Goal: Information Seeking & Learning: Check status

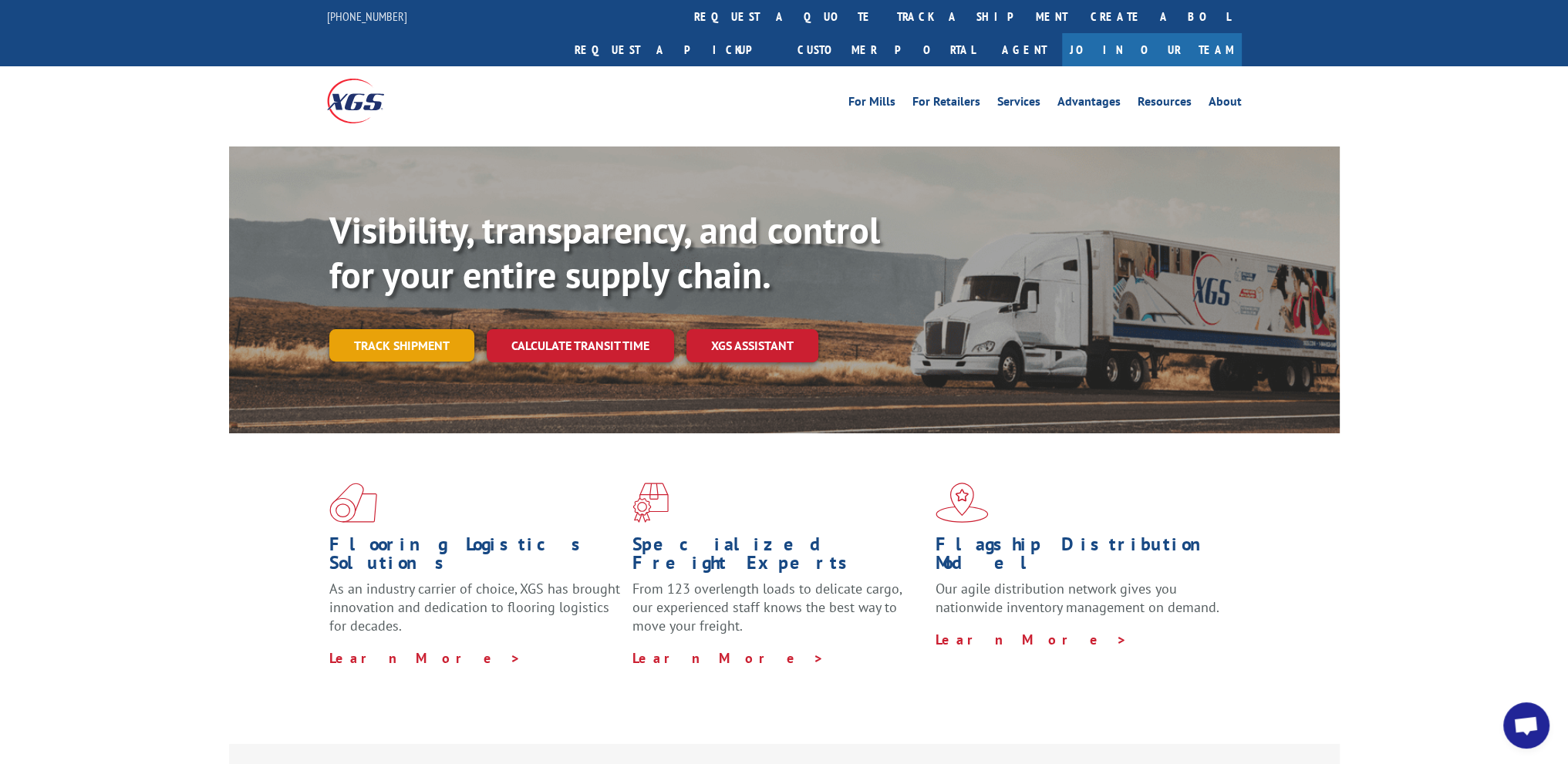
click at [435, 329] on link "Track shipment" at bounding box center [401, 345] width 145 height 33
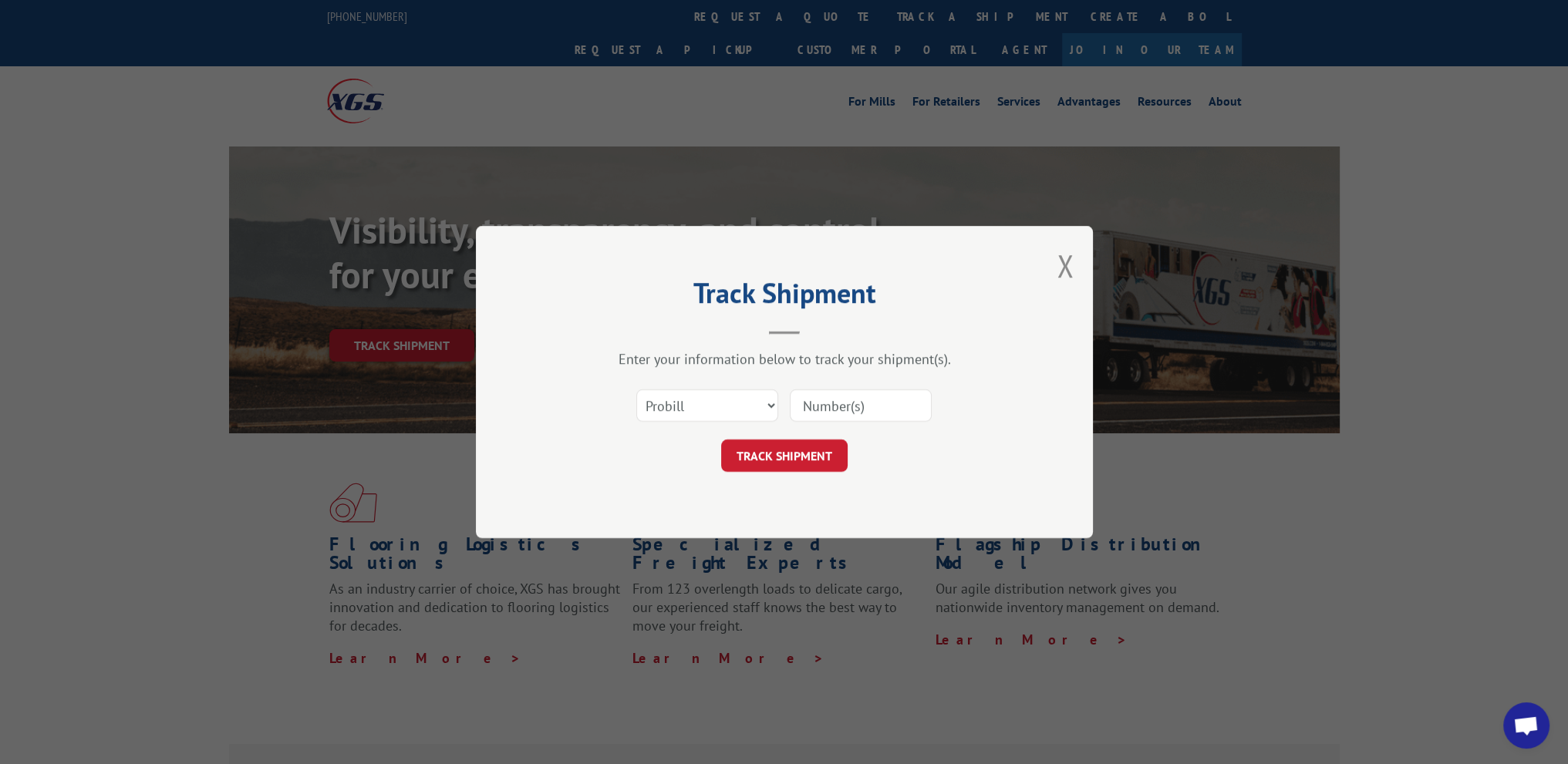
click at [814, 412] on input at bounding box center [860, 406] width 142 height 33
paste input "2557301"
type input "2557301"
click at [763, 440] on button "TRACK SHIPMENT" at bounding box center [784, 456] width 126 height 33
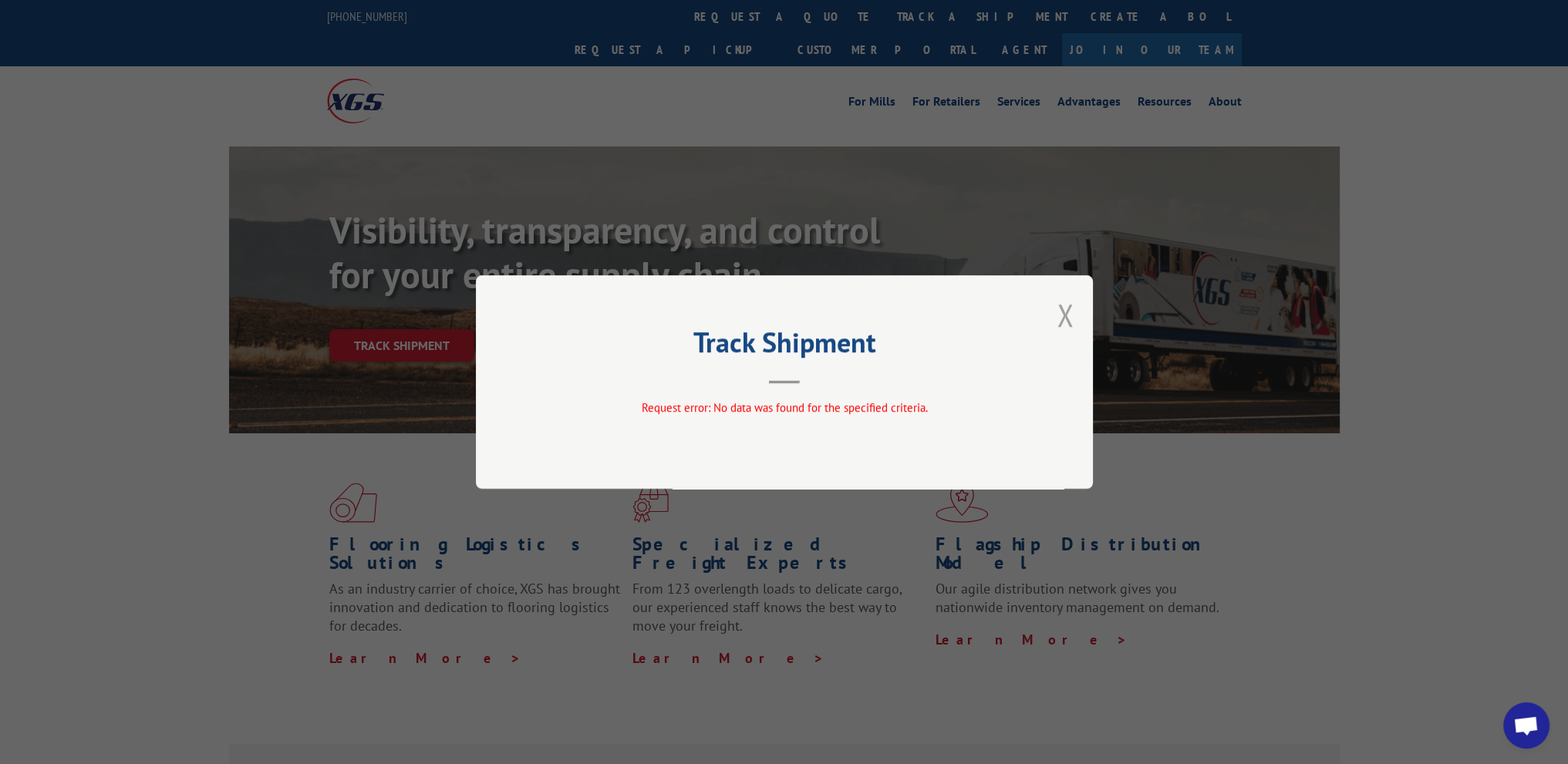
click at [1062, 317] on button "Close modal" at bounding box center [1065, 315] width 17 height 41
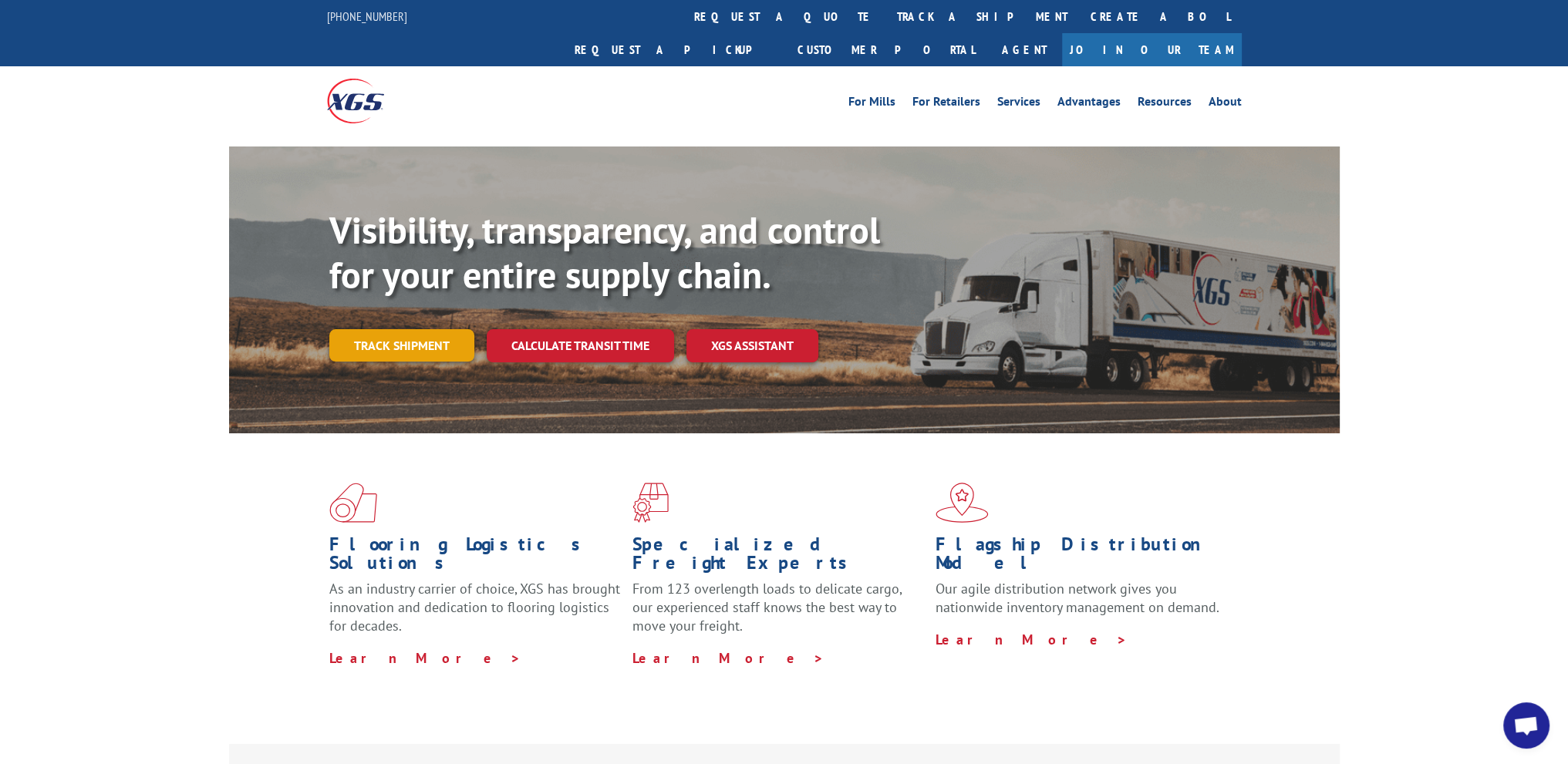
click at [418, 329] on link "Track shipment" at bounding box center [401, 345] width 145 height 33
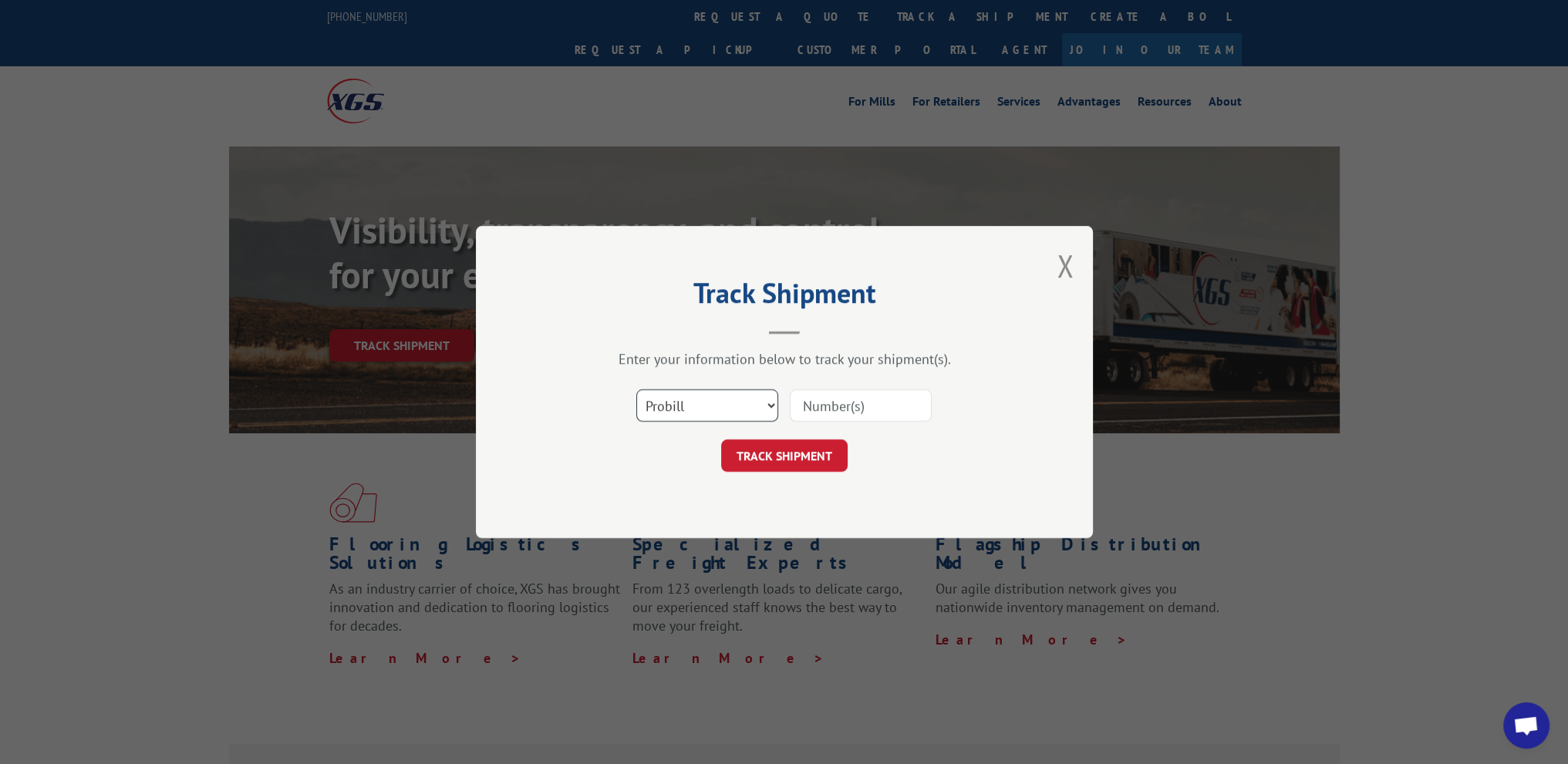
click at [703, 402] on select "Select category... Probill BOL PO" at bounding box center [707, 406] width 142 height 33
select select "po"
click at [636, 389] on select "Select category... Probill BOL PO" at bounding box center [707, 406] width 142 height 33
click at [798, 412] on input at bounding box center [860, 406] width 142 height 33
paste input "21637967"
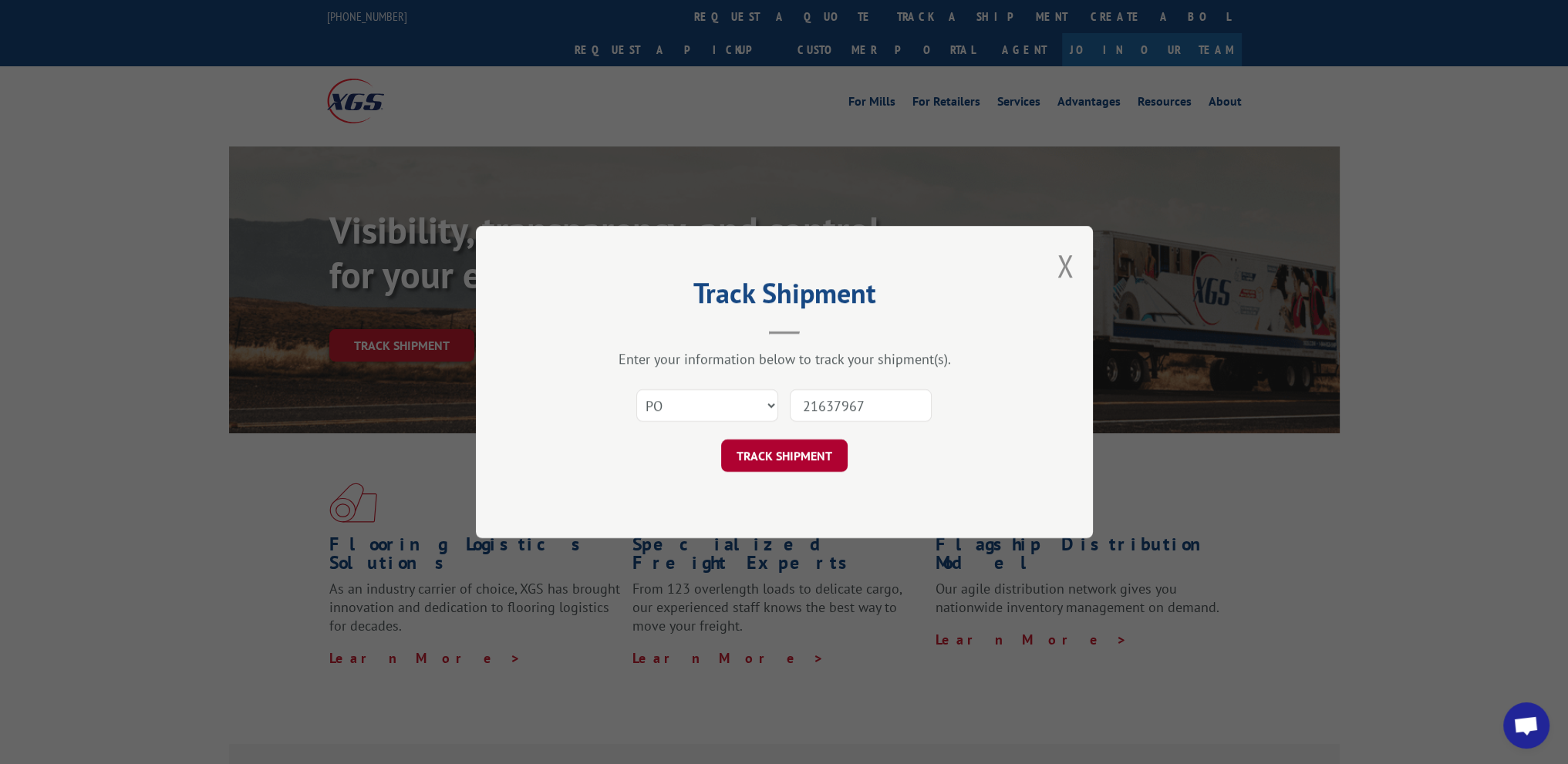
type input "21637967"
click at [743, 462] on button "TRACK SHIPMENT" at bounding box center [784, 456] width 126 height 33
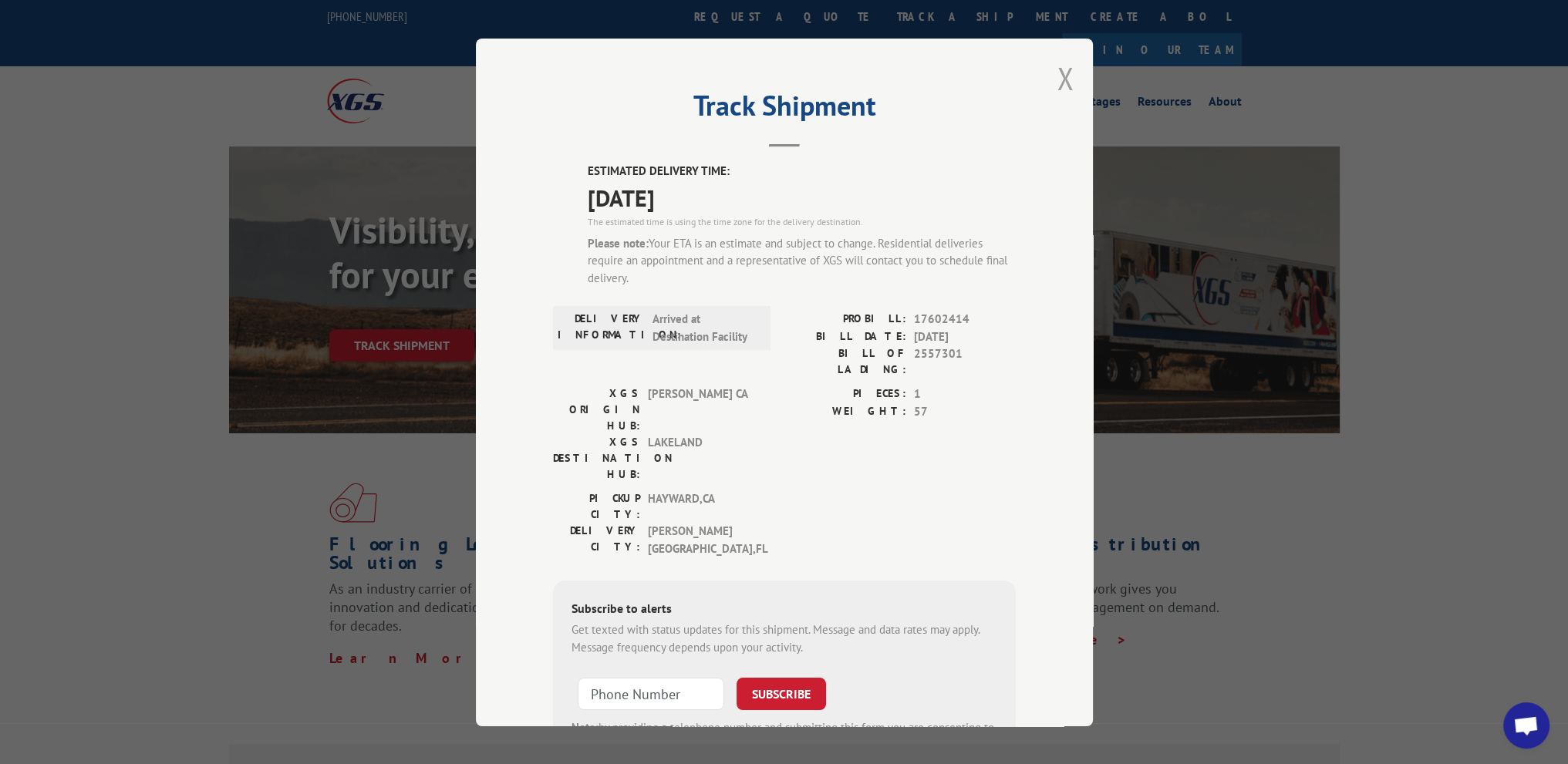
click at [1057, 82] on button "Close modal" at bounding box center [1065, 78] width 17 height 41
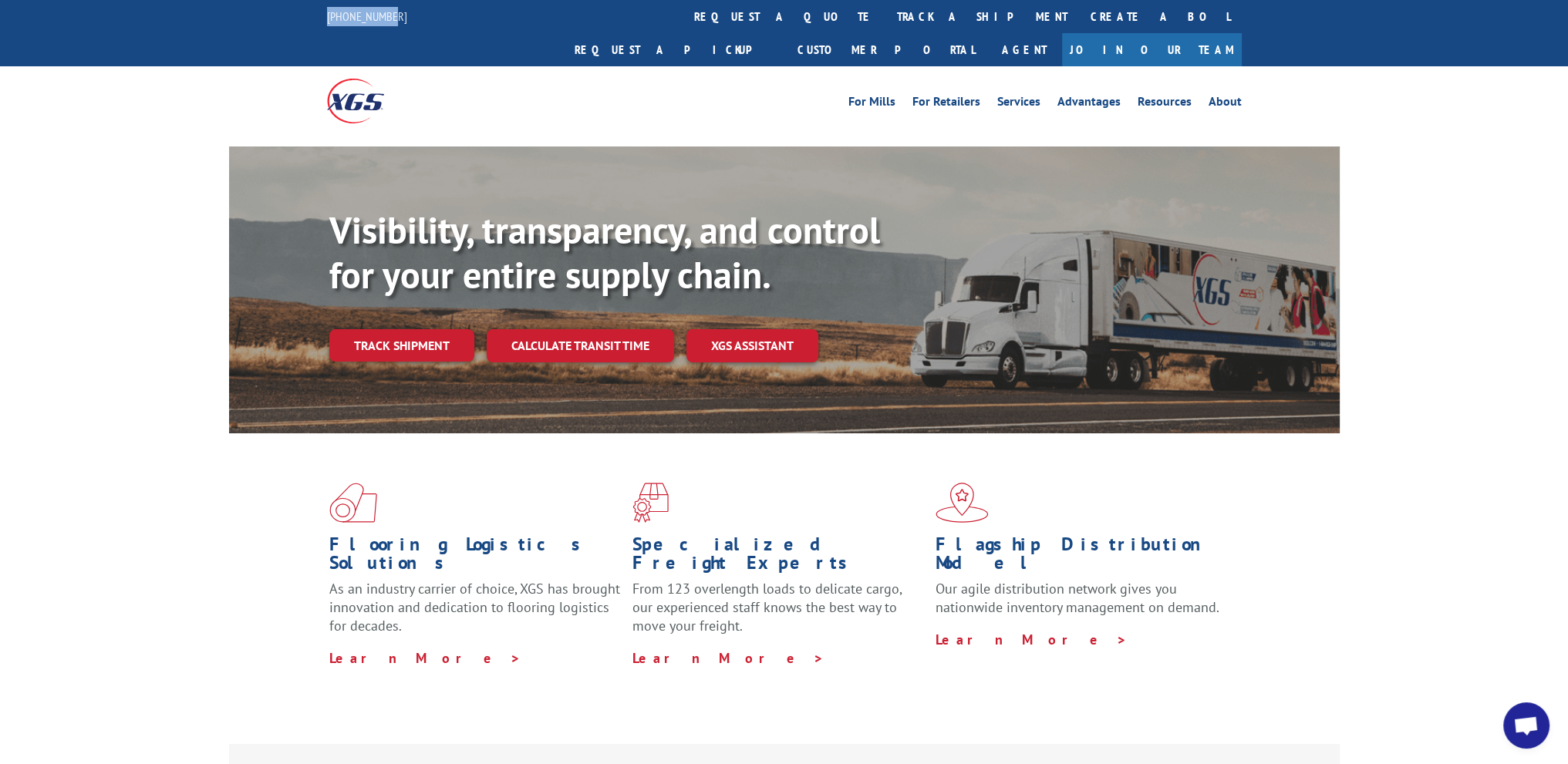
drag, startPoint x: 402, startPoint y: 13, endPoint x: 315, endPoint y: 13, distance: 87.0
click at [315, 13] on div "[PHONE_NUMBER] request a quote track a shipment Create a BOL Request a pickup C…" at bounding box center [784, 33] width 1568 height 66
copy link "[PHONE_NUMBER]"
click at [423, 329] on link "Track shipment" at bounding box center [401, 345] width 145 height 33
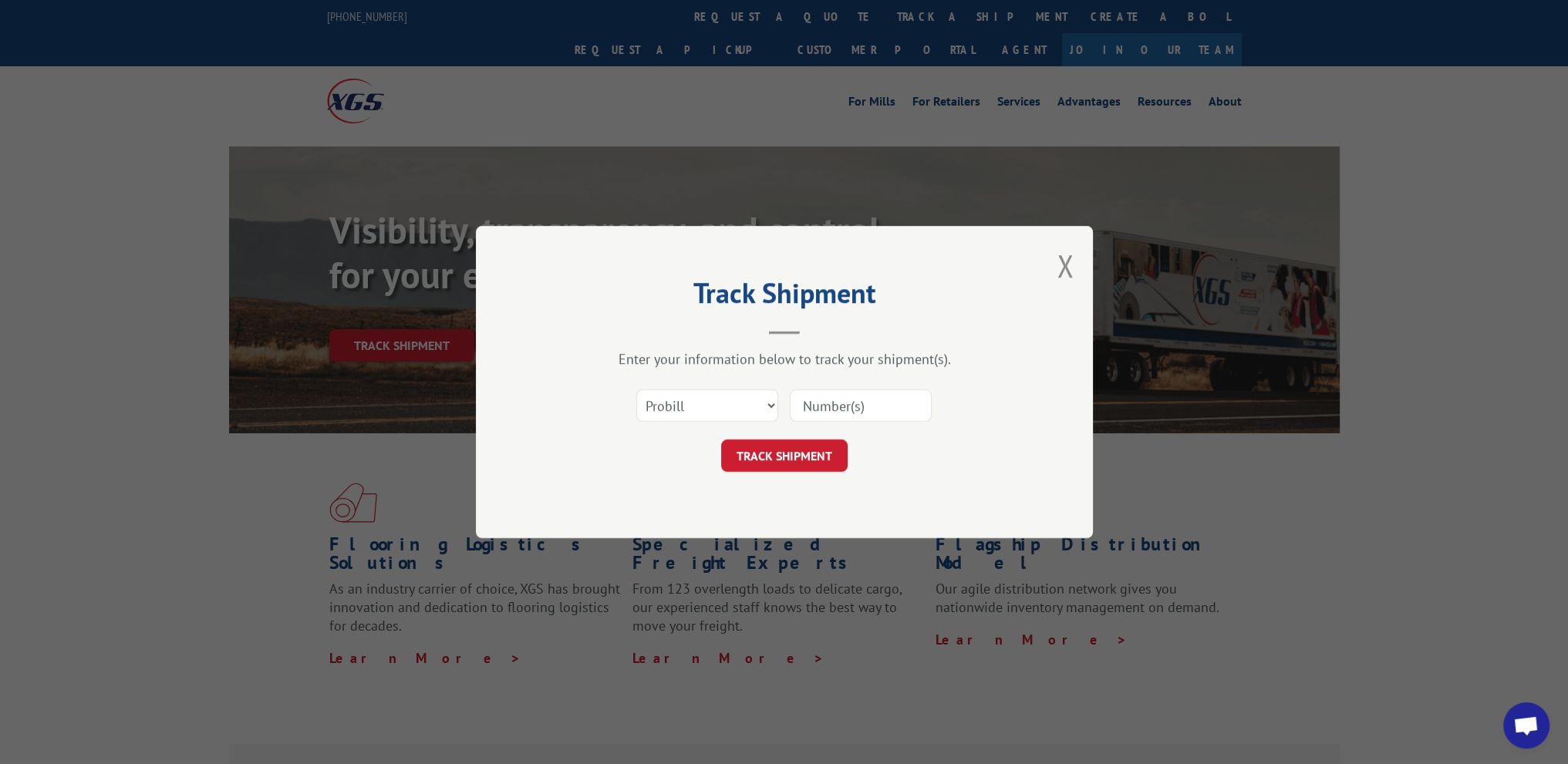
click at [828, 416] on input at bounding box center [860, 406] width 142 height 33
click at [681, 416] on select "Select category... Probill BOL PO" at bounding box center [707, 406] width 142 height 33
select select "po"
click at [636, 389] on select "Select category... Probill BOL PO" at bounding box center [707, 406] width 142 height 33
click at [805, 414] on input at bounding box center [860, 406] width 142 height 33
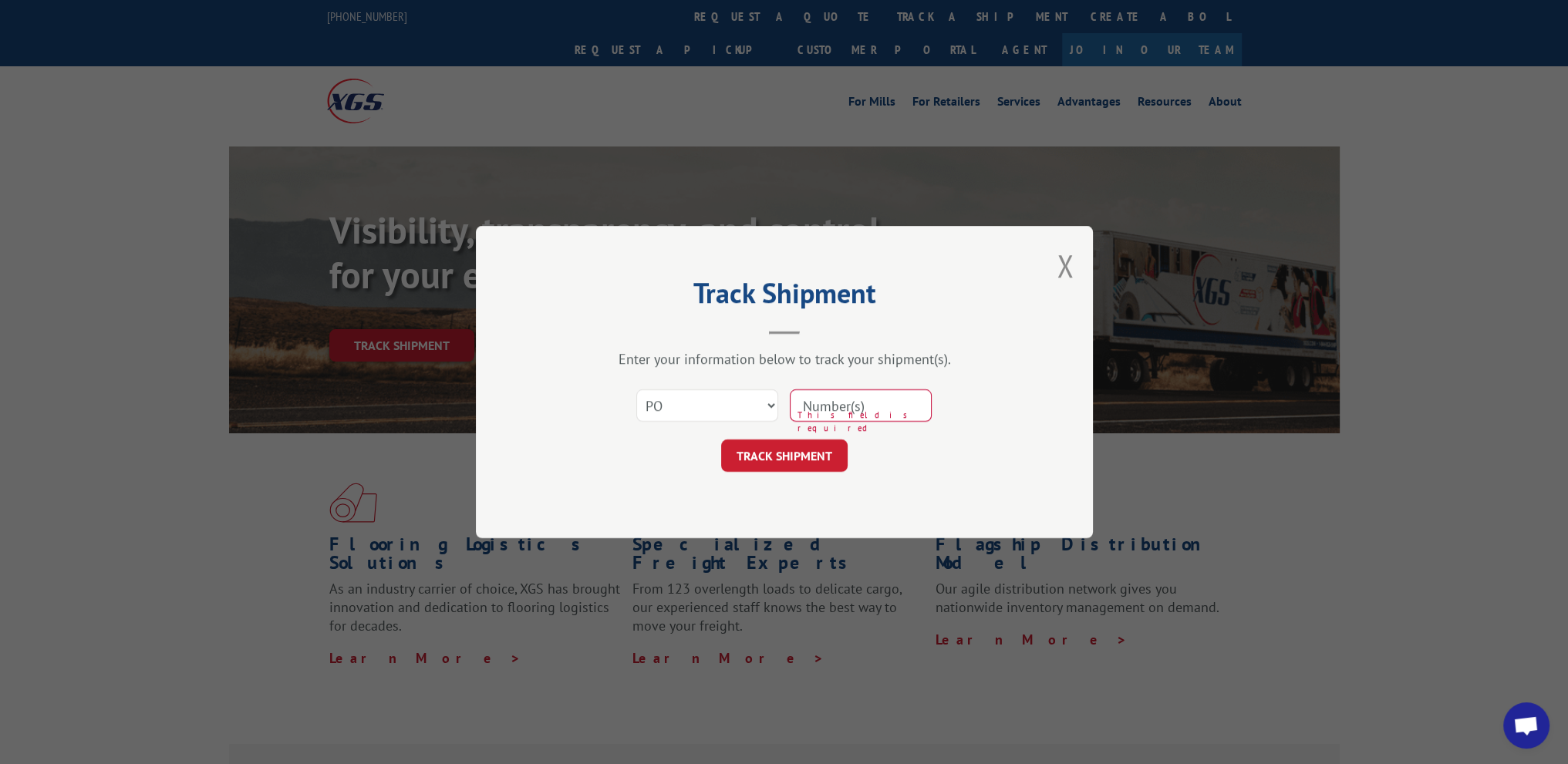
paste input "21637967"
type input "21637967"
click at [787, 465] on button "TRACK SHIPMENT" at bounding box center [784, 456] width 126 height 33
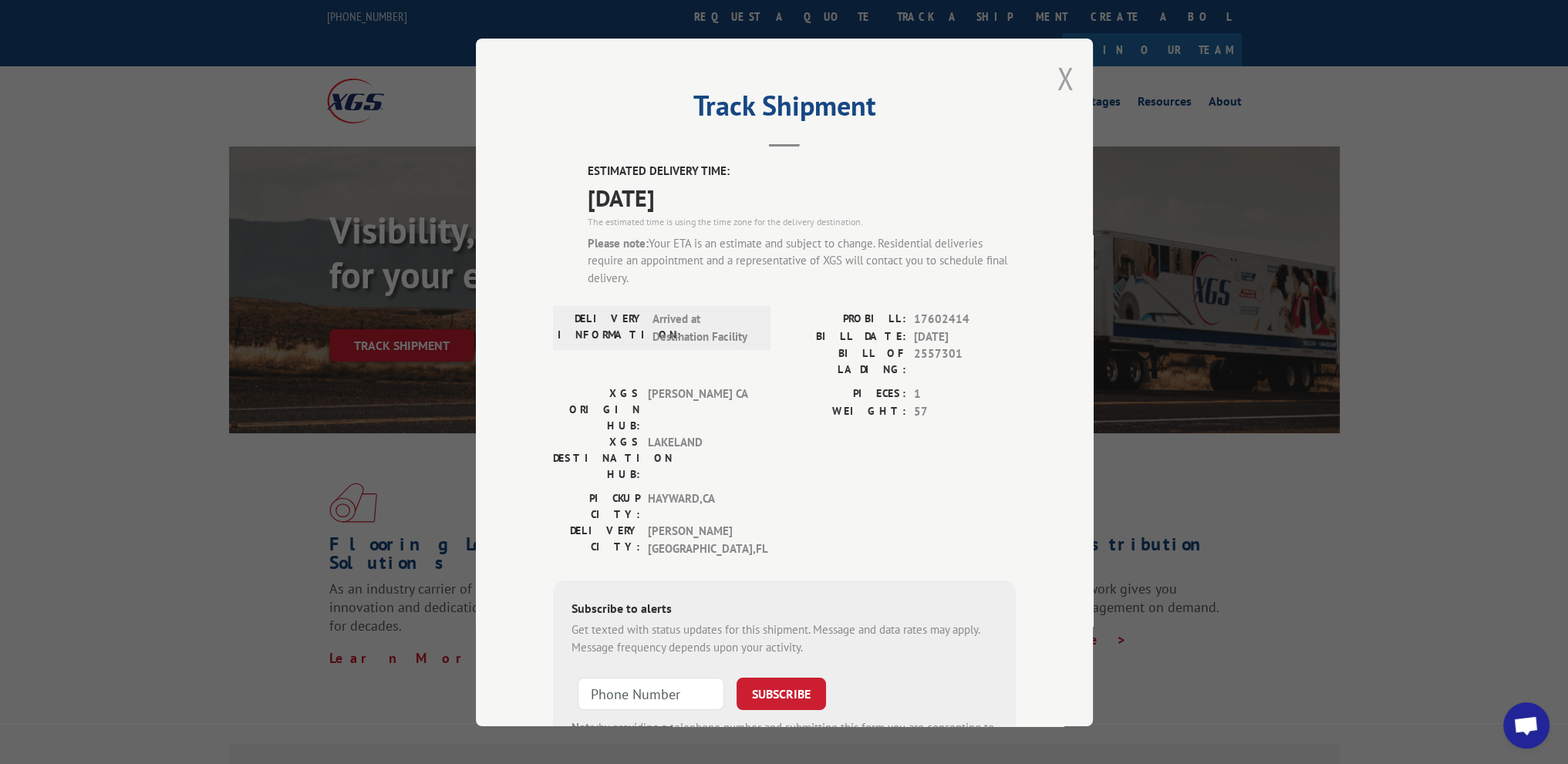
click at [1059, 76] on button "Close modal" at bounding box center [1065, 78] width 17 height 41
